Goal: Obtain resource: Obtain resource

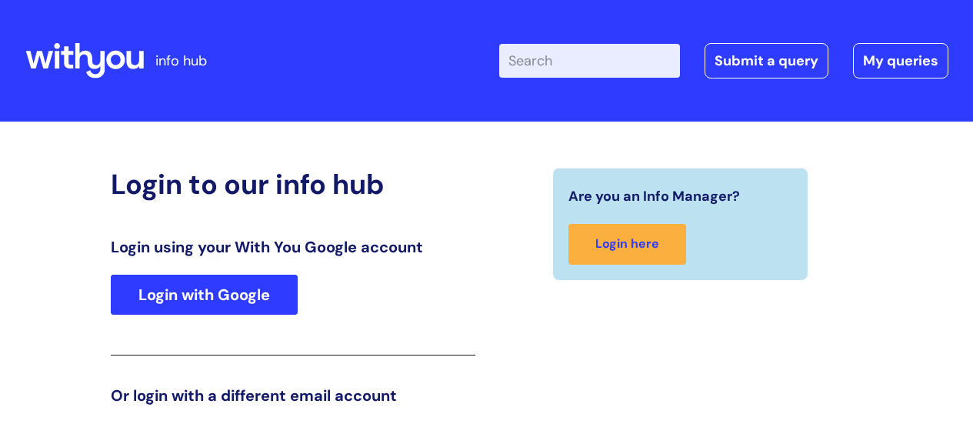
scroll to position [235, 0]
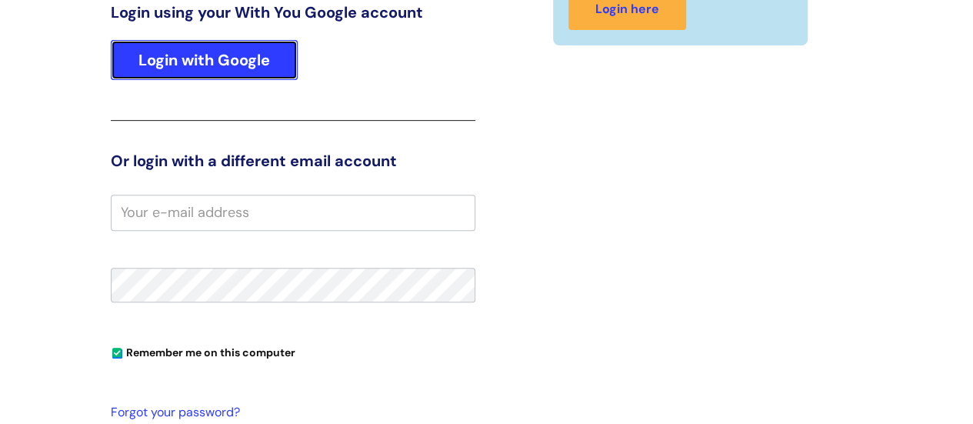
click at [228, 59] on link "Login with Google" at bounding box center [204, 60] width 187 height 40
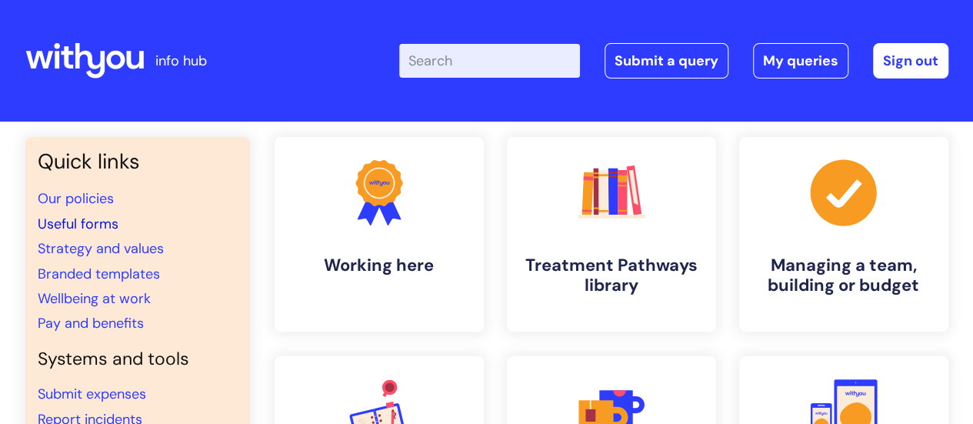
click at [86, 223] on link "Useful forms" at bounding box center [78, 224] width 81 height 18
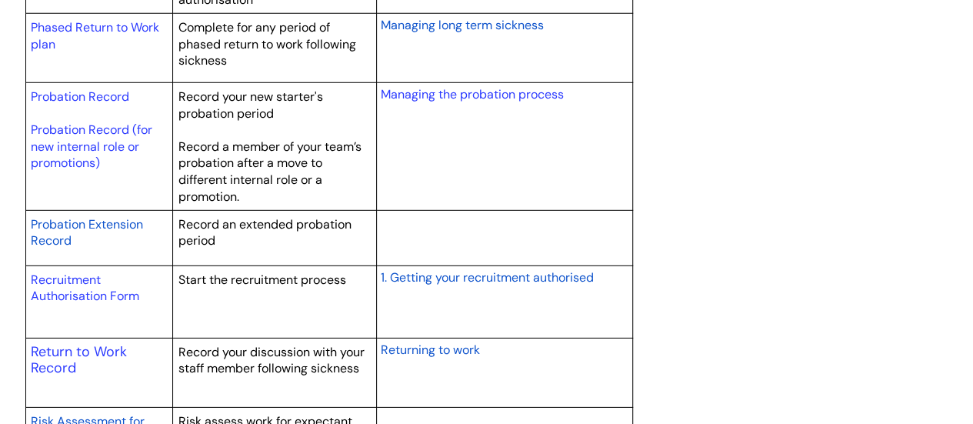
scroll to position [2177, 0]
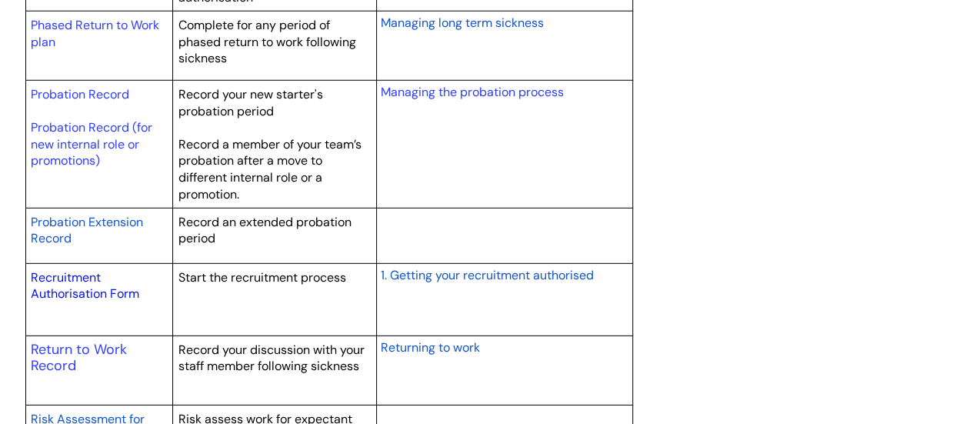
click at [82, 282] on link "Recruitment Authorisation Form" at bounding box center [85, 285] width 108 height 33
